Goal: Task Accomplishment & Management: Manage account settings

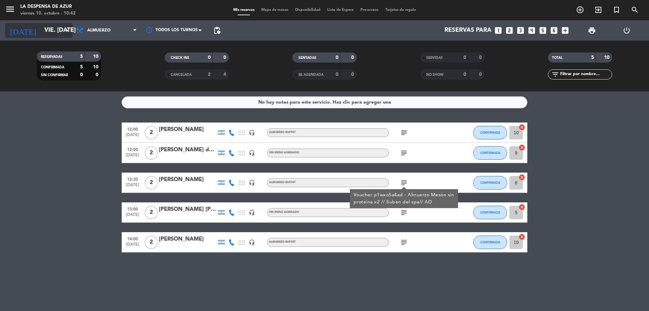
click at [63, 26] on icon "arrow_drop_down" at bounding box center [67, 30] width 8 height 8
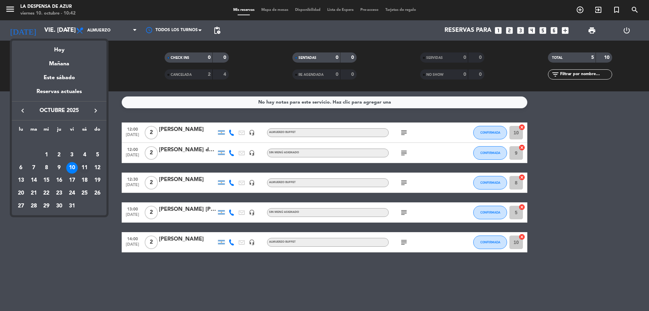
click at [82, 163] on div "11" at bounding box center [85, 168] width 12 height 12
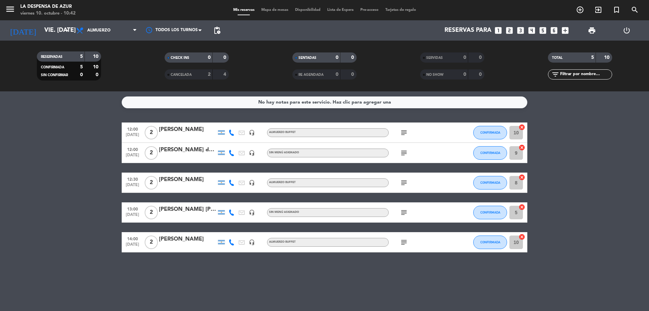
type input "sáb. [DATE]"
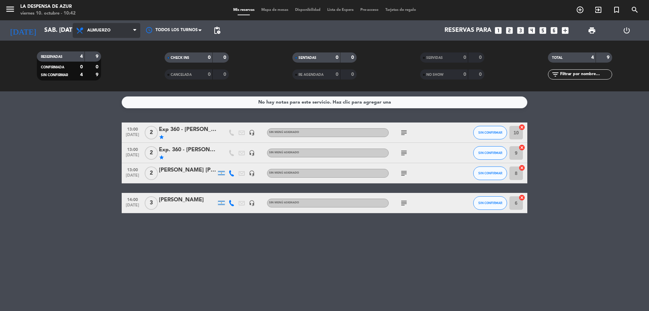
click at [104, 28] on span "Almuerzo" at bounding box center [98, 30] width 23 height 5
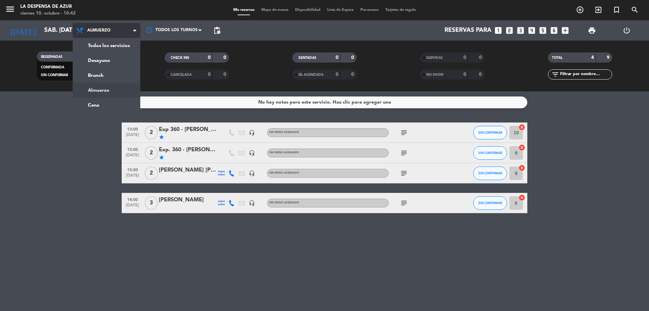
click at [104, 39] on div "Todos los servicios Desayuno Brunch Almuerzo Cena Almuerzo Todos los servicios …" at bounding box center [107, 30] width 68 height 20
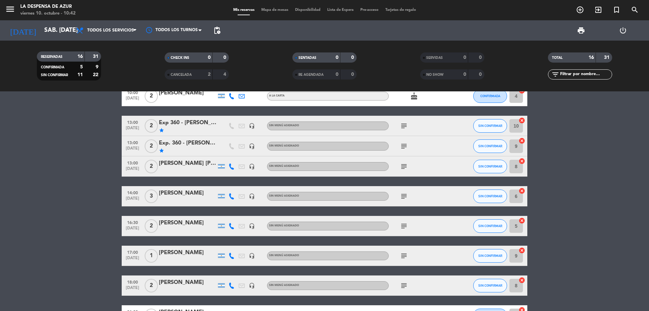
scroll to position [101, 0]
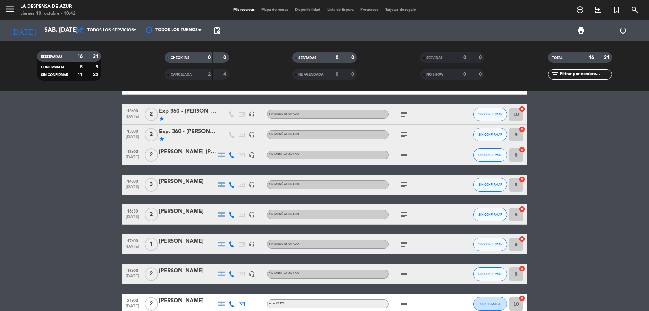
click at [179, 241] on div "[PERSON_NAME]" at bounding box center [188, 241] width 58 height 9
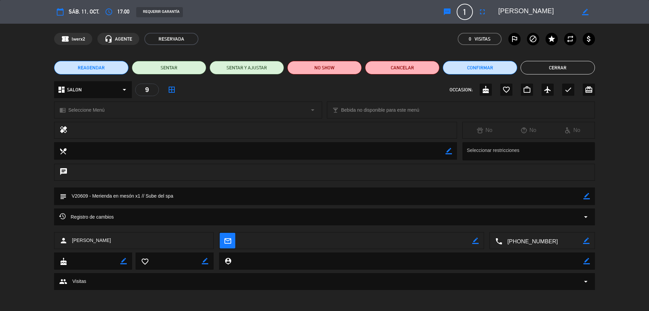
click at [90, 67] on span "REAGENDAR" at bounding box center [91, 67] width 27 height 7
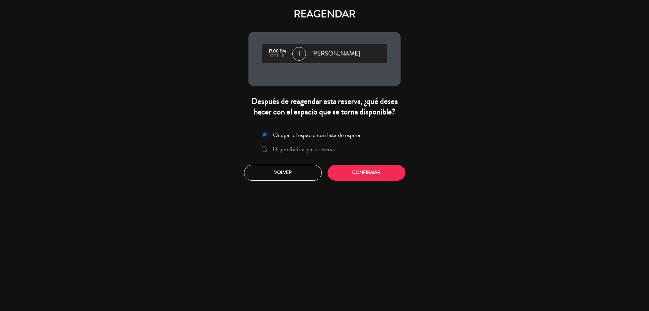
click at [304, 150] on label "Disponibilizar para reserva" at bounding box center [304, 149] width 62 height 6
click at [360, 176] on button "Confirmar" at bounding box center [367, 173] width 78 height 16
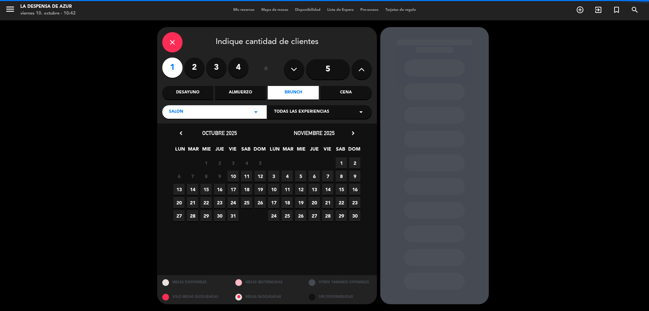
click at [247, 93] on div "Almuerzo" at bounding box center [240, 93] width 51 height 14
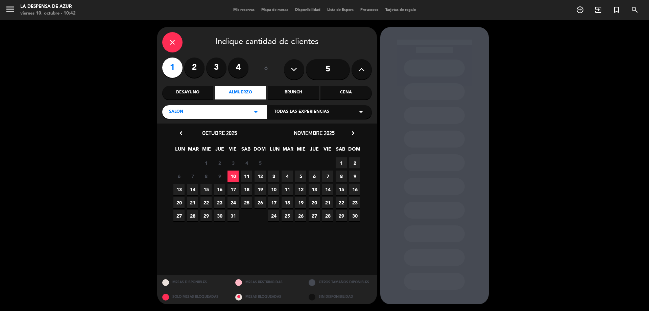
click at [234, 204] on span "24" at bounding box center [233, 202] width 11 height 11
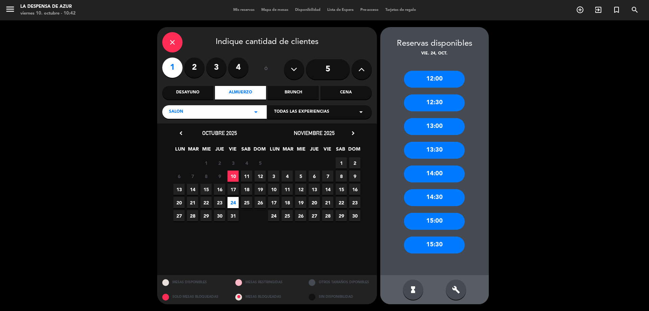
click at [440, 96] on div "12:30" at bounding box center [434, 102] width 61 height 17
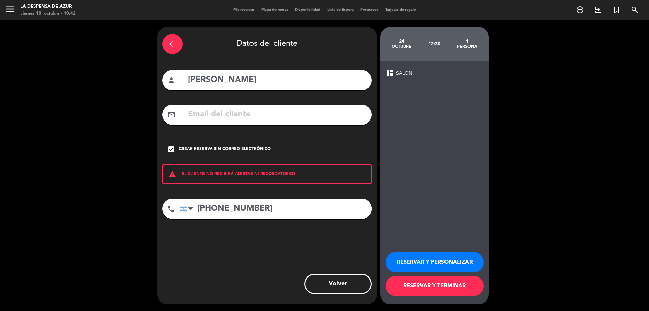
click at [429, 259] on button "RESERVAR Y PERSONALIZAR" at bounding box center [435, 262] width 98 height 20
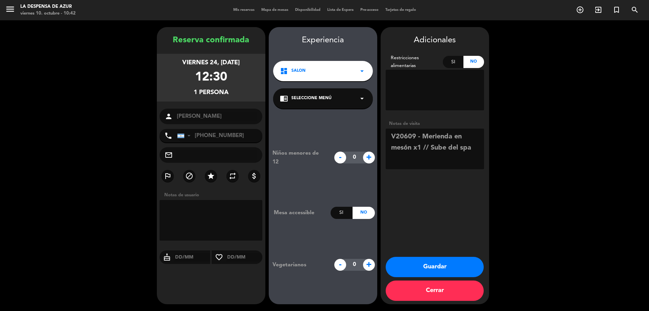
drag, startPoint x: 424, startPoint y: 136, endPoint x: 463, endPoint y: 132, distance: 39.1
click at [463, 132] on textarea at bounding box center [435, 149] width 98 height 41
click at [452, 138] on textarea at bounding box center [435, 149] width 98 height 41
click at [467, 156] on textarea at bounding box center [435, 149] width 98 height 41
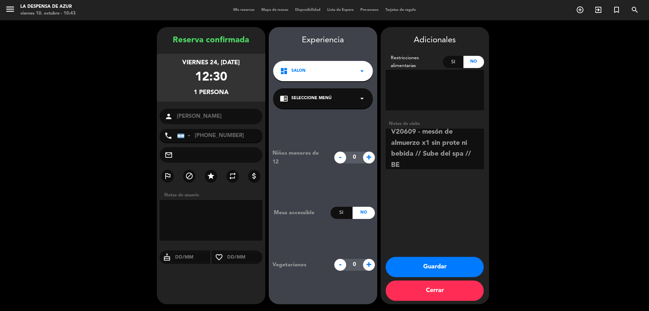
type textarea "V20609 - mesón de almuerzo x1 sin prote ni bebida // Sube del spa // BE"
click at [473, 266] on button "Guardar" at bounding box center [435, 267] width 98 height 20
